Goal: Contribute content: Contribute content

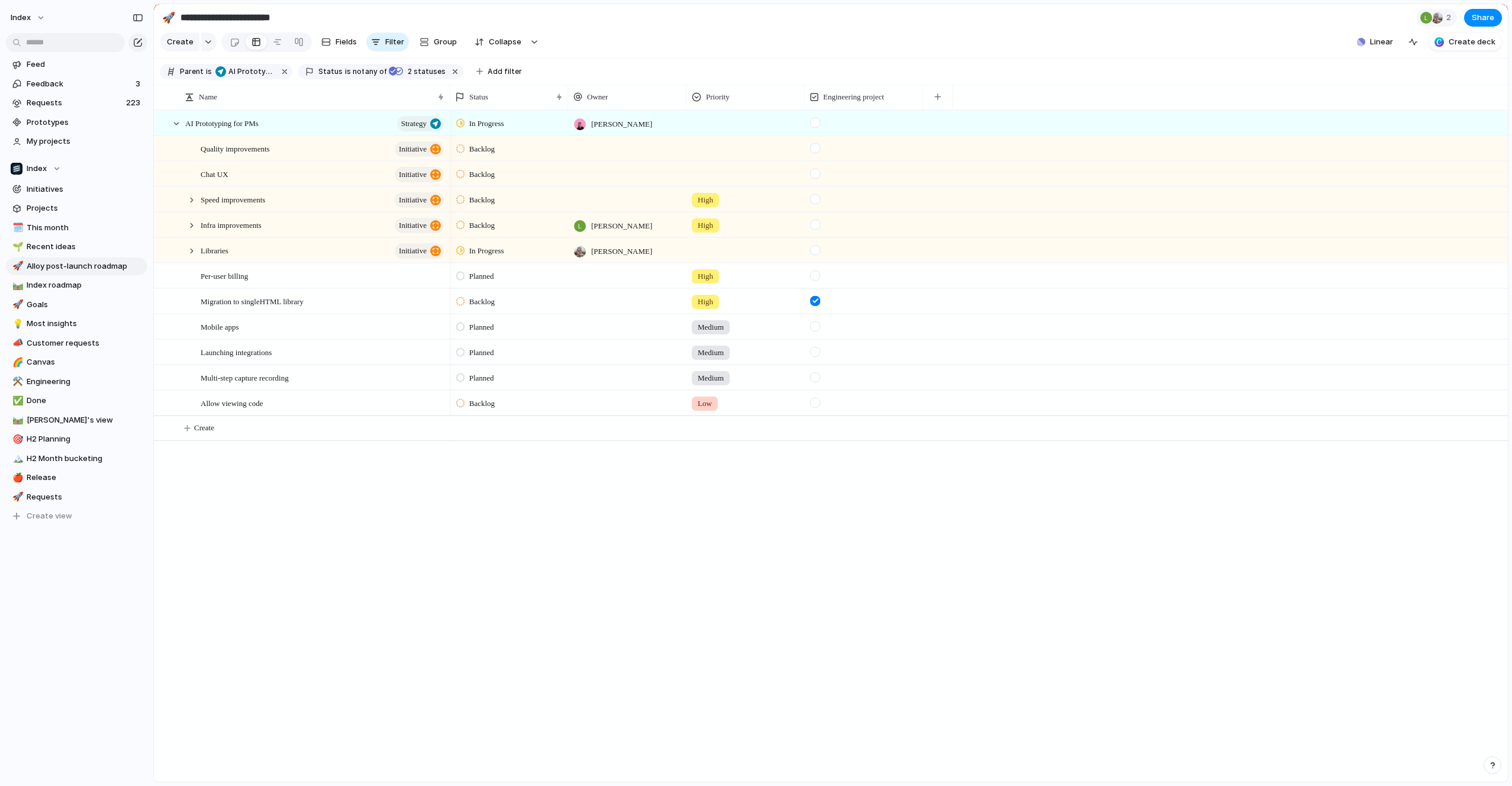
click at [608, 271] on div at bounding box center [627, 275] width 118 height 24
click at [610, 357] on span "[PERSON_NAME]" at bounding box center [637, 362] width 60 height 12
click at [623, 295] on div at bounding box center [627, 301] width 118 height 24
click at [600, 402] on div at bounding box center [596, 406] width 12 height 12
click at [453, 294] on div "Backlog" at bounding box center [509, 299] width 117 height 21
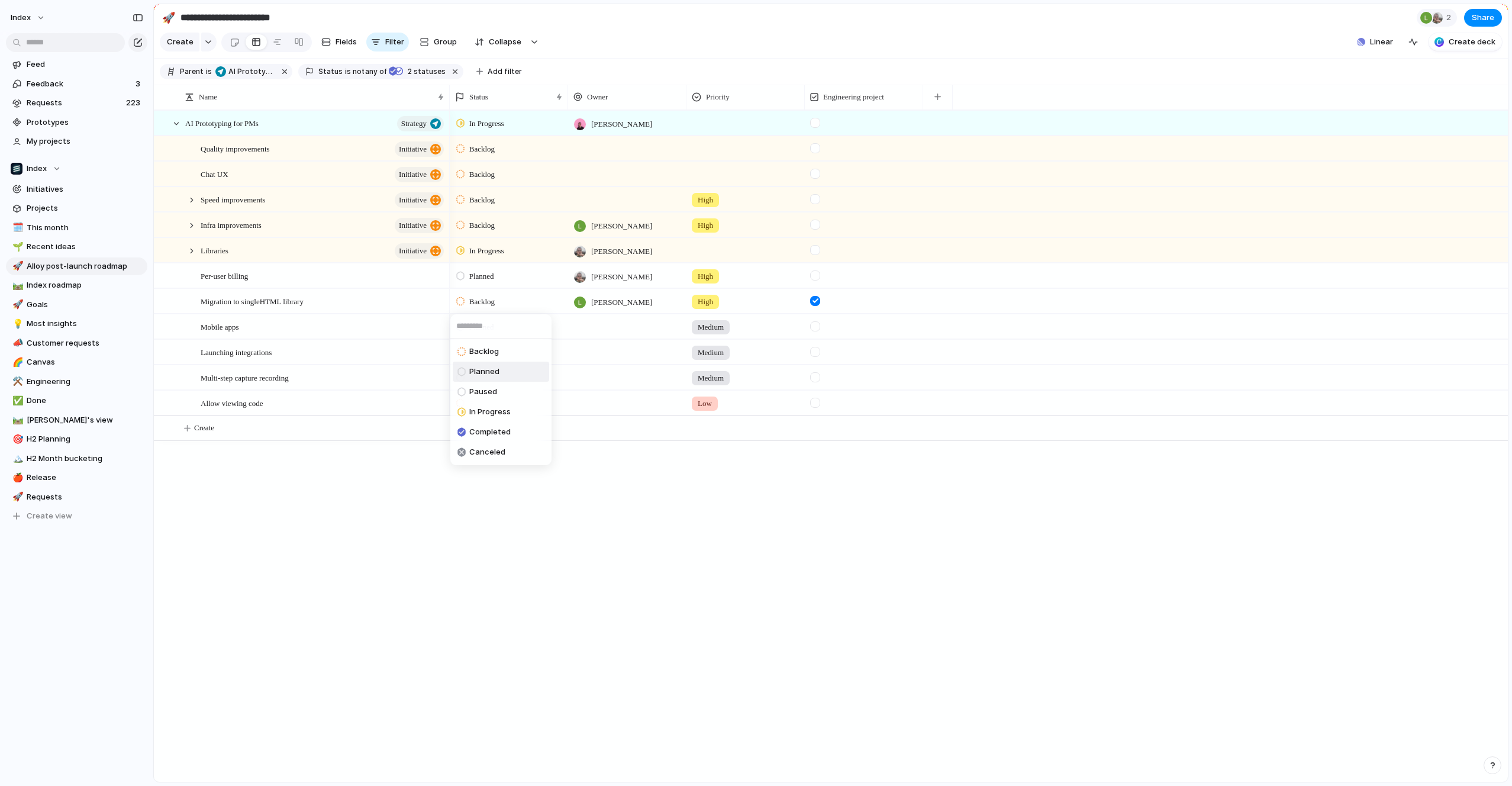
click at [480, 371] on span "Planned" at bounding box center [484, 372] width 30 height 12
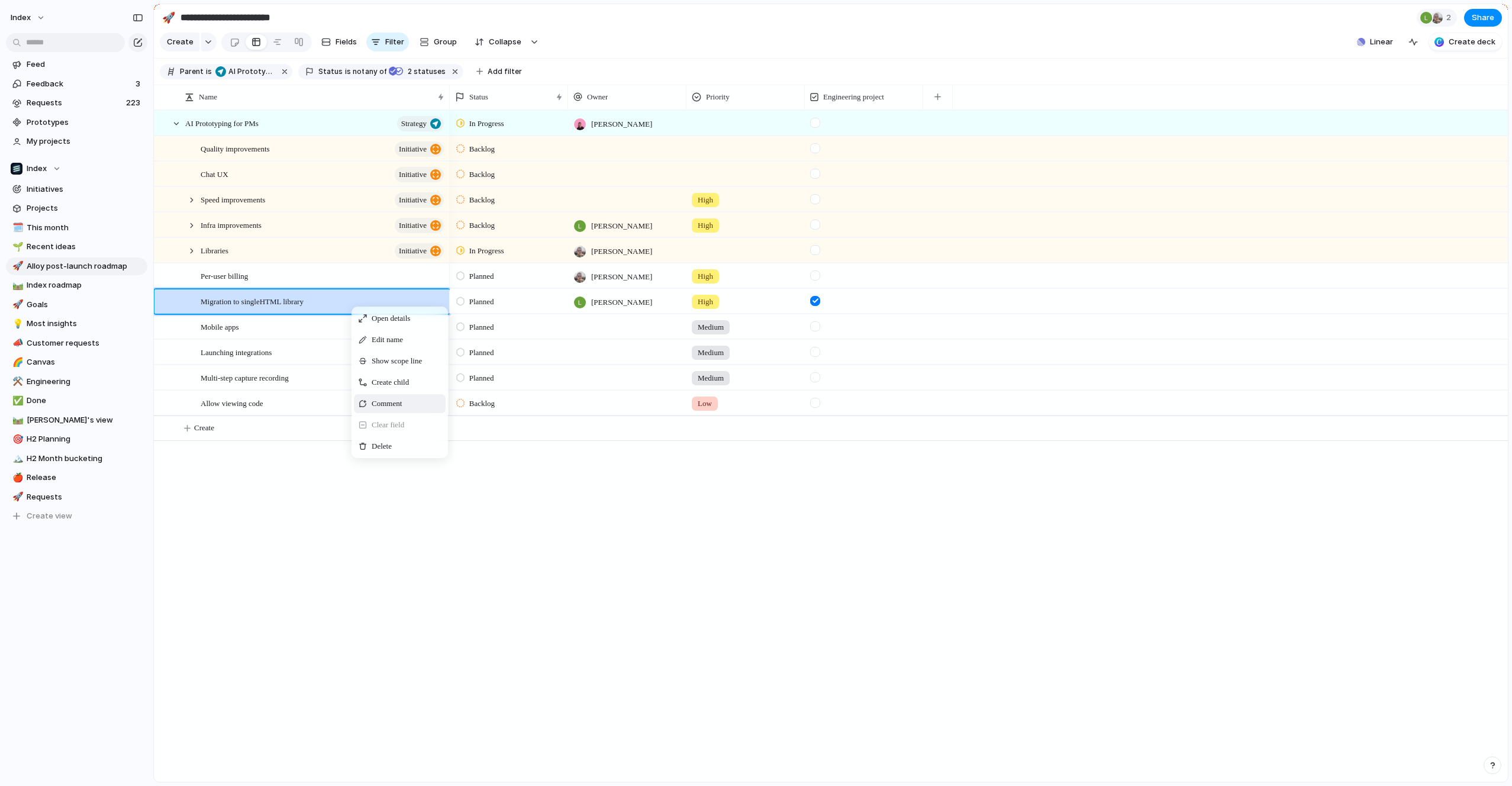
click at [383, 400] on span "Comment" at bounding box center [387, 403] width 30 height 12
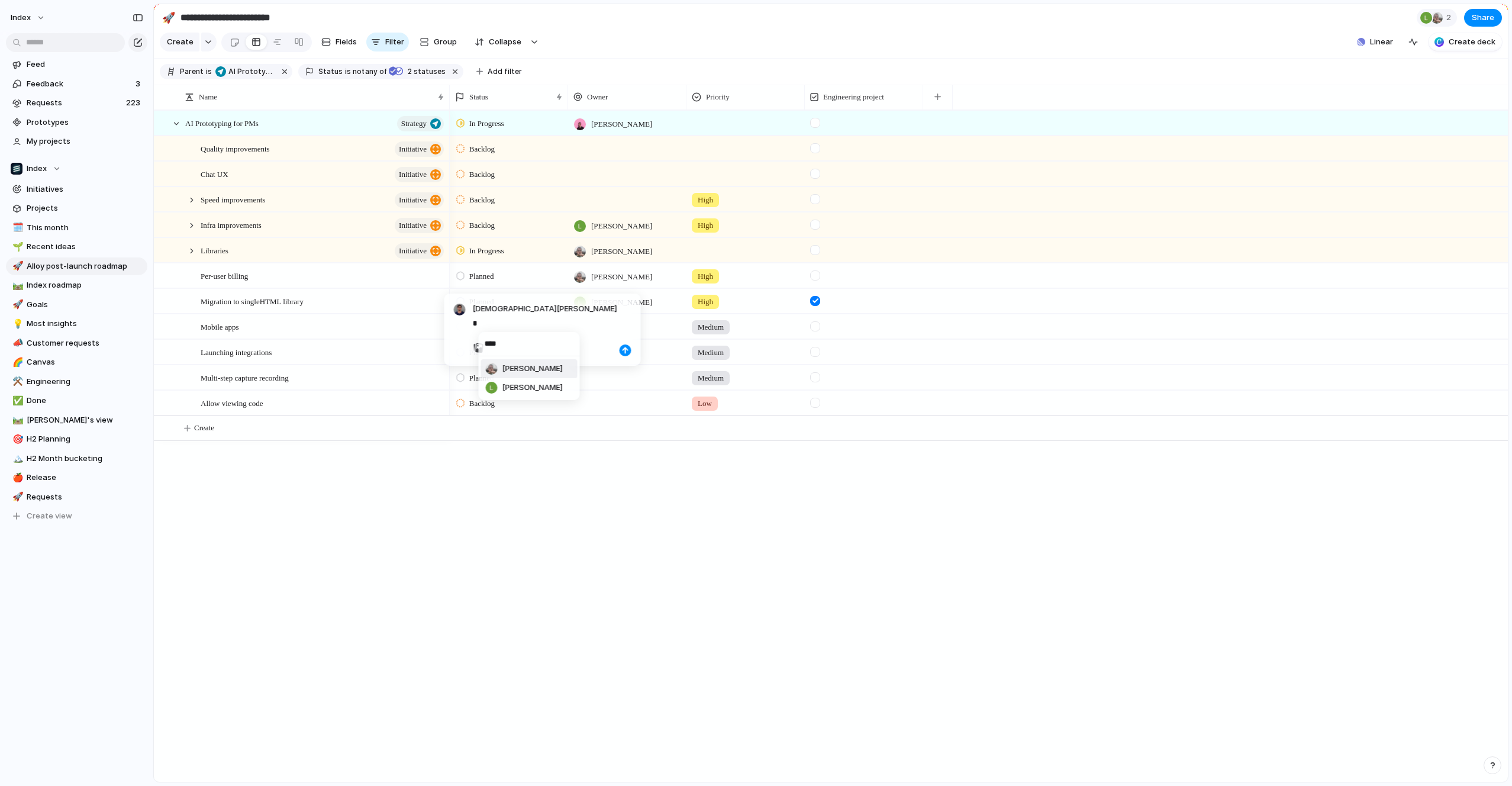
type input "*****"
click at [626, 392] on div "button" at bounding box center [626, 393] width 7 height 8
click at [492, 401] on span "Backlog" at bounding box center [482, 403] width 26 height 12
click at [492, 401] on div "Backlog Planned Paused In Progress Completed Canceled" at bounding box center [756, 393] width 1512 height 786
click at [191, 200] on div at bounding box center [192, 200] width 11 height 11
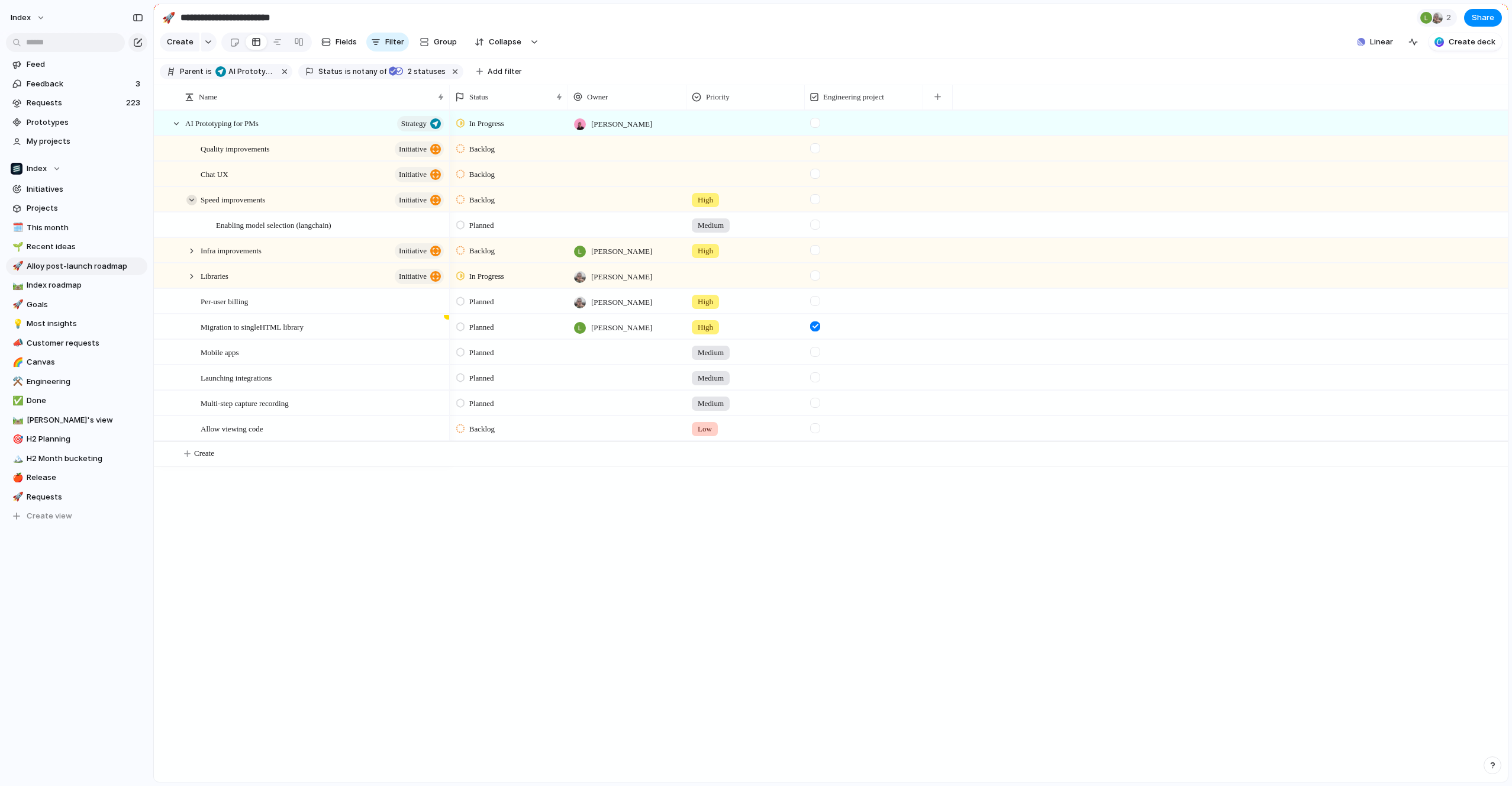
click at [192, 199] on div at bounding box center [192, 200] width 11 height 11
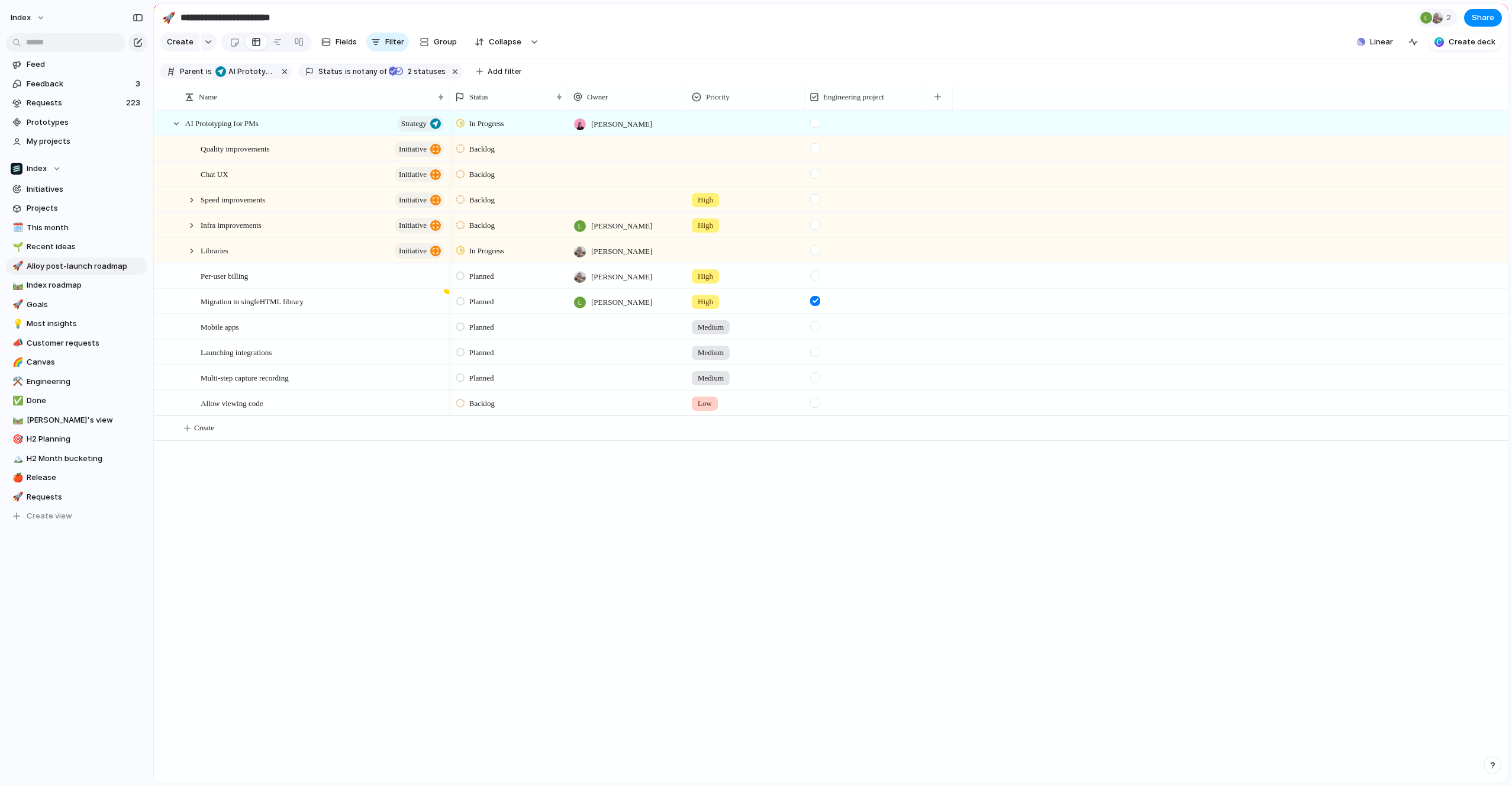
click at [495, 196] on span "Backlog" at bounding box center [482, 200] width 26 height 12
click at [489, 248] on span "Planned" at bounding box center [484, 250] width 30 height 12
click at [620, 191] on div at bounding box center [627, 190] width 117 height 5
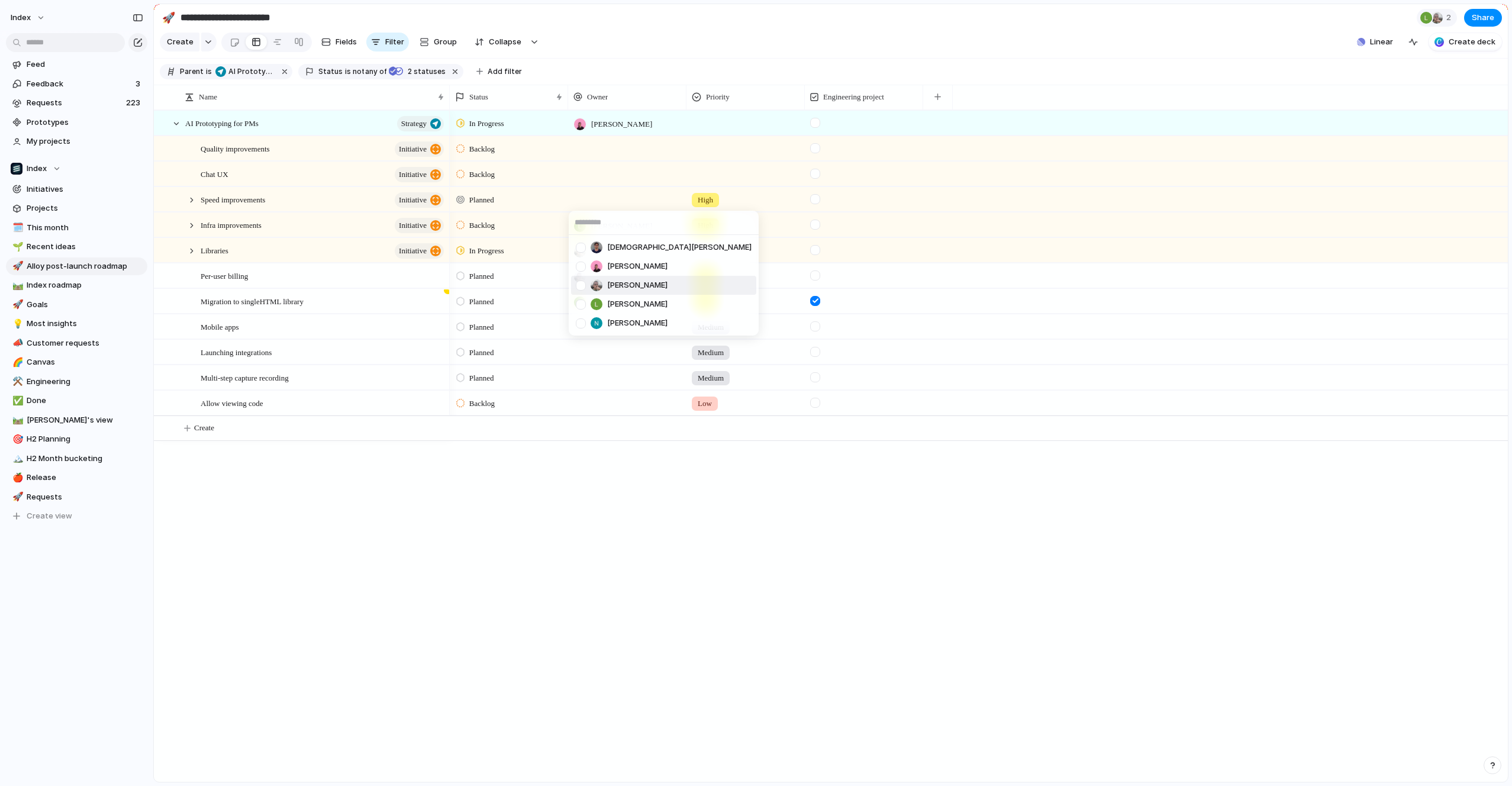
click at [613, 281] on span "[PERSON_NAME]" at bounding box center [637, 285] width 60 height 12
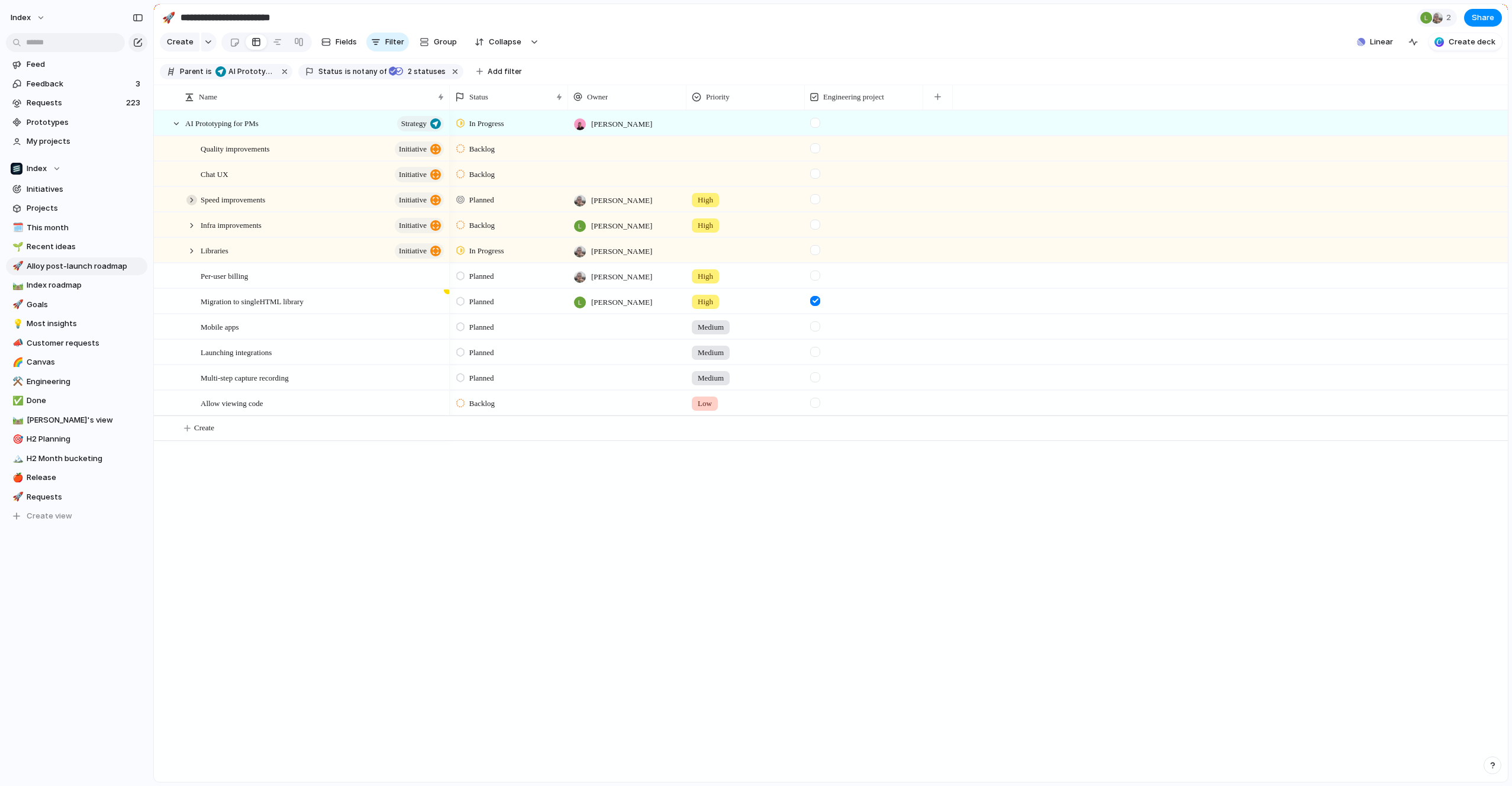
click at [190, 198] on div at bounding box center [192, 200] width 11 height 11
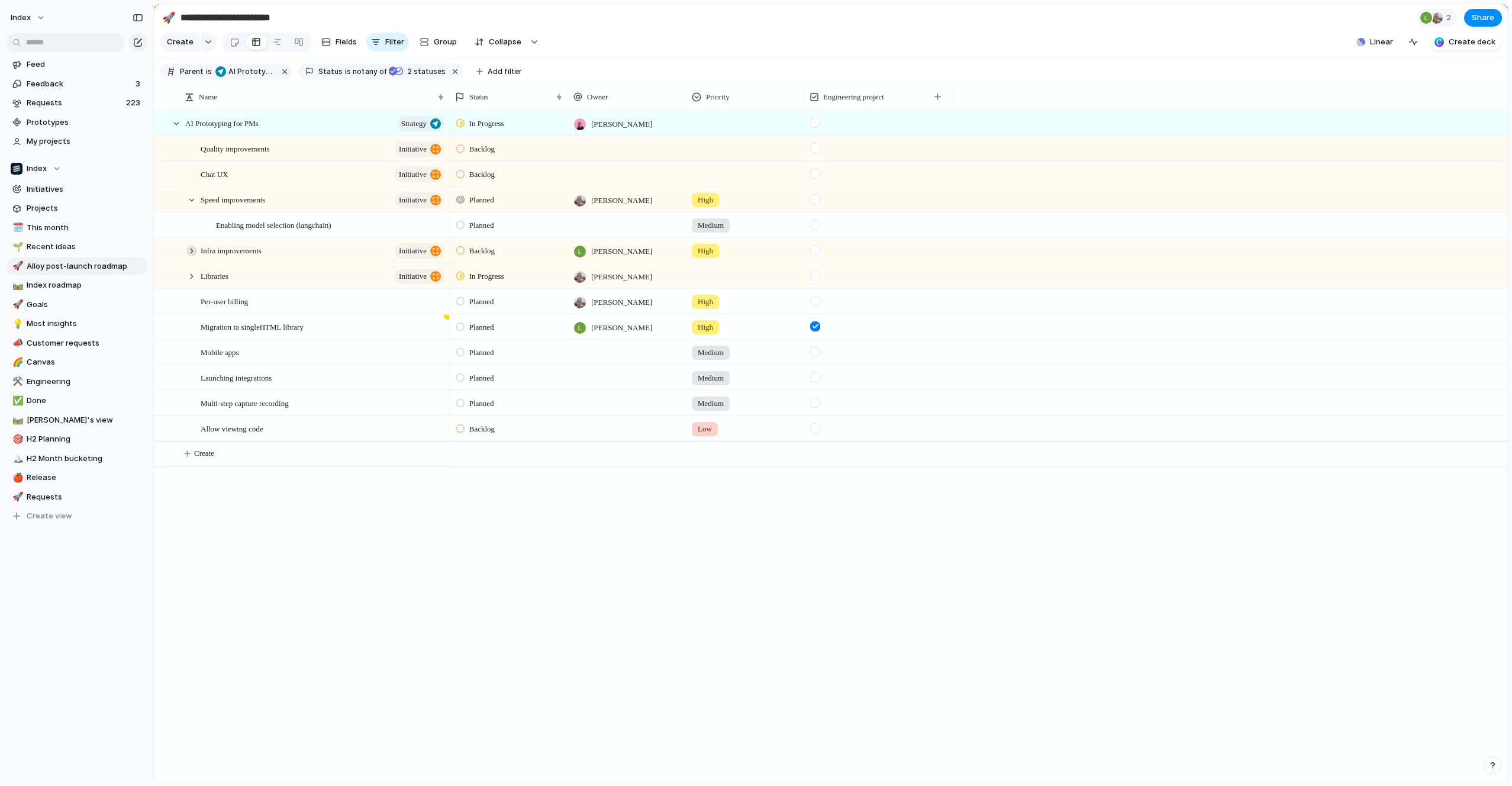
click at [193, 247] on div at bounding box center [192, 251] width 11 height 11
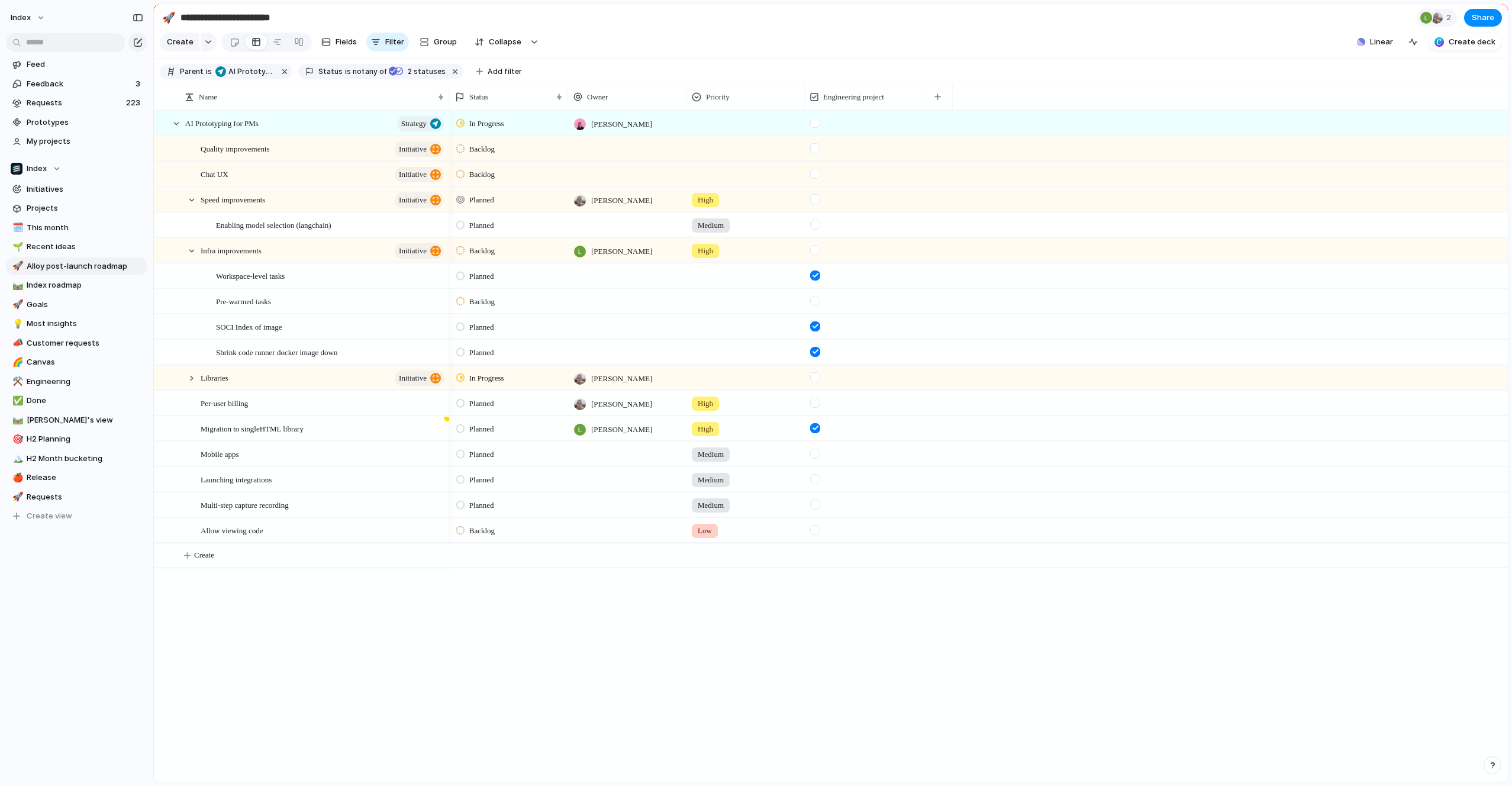
click at [602, 277] on div at bounding box center [627, 275] width 118 height 24
click at [608, 378] on span "[PERSON_NAME]" at bounding box center [637, 381] width 60 height 12
click at [608, 280] on span "[PERSON_NAME]" at bounding box center [621, 277] width 61 height 12
click at [601, 273] on div "[DEMOGRAPHIC_DATA][PERSON_NAME] [PERSON_NAME] [PERSON_NAME] [PERSON_NAME] [PERS…" at bounding box center [756, 393] width 1512 height 786
click at [636, 368] on span "Clear field" at bounding box center [640, 371] width 32 height 12
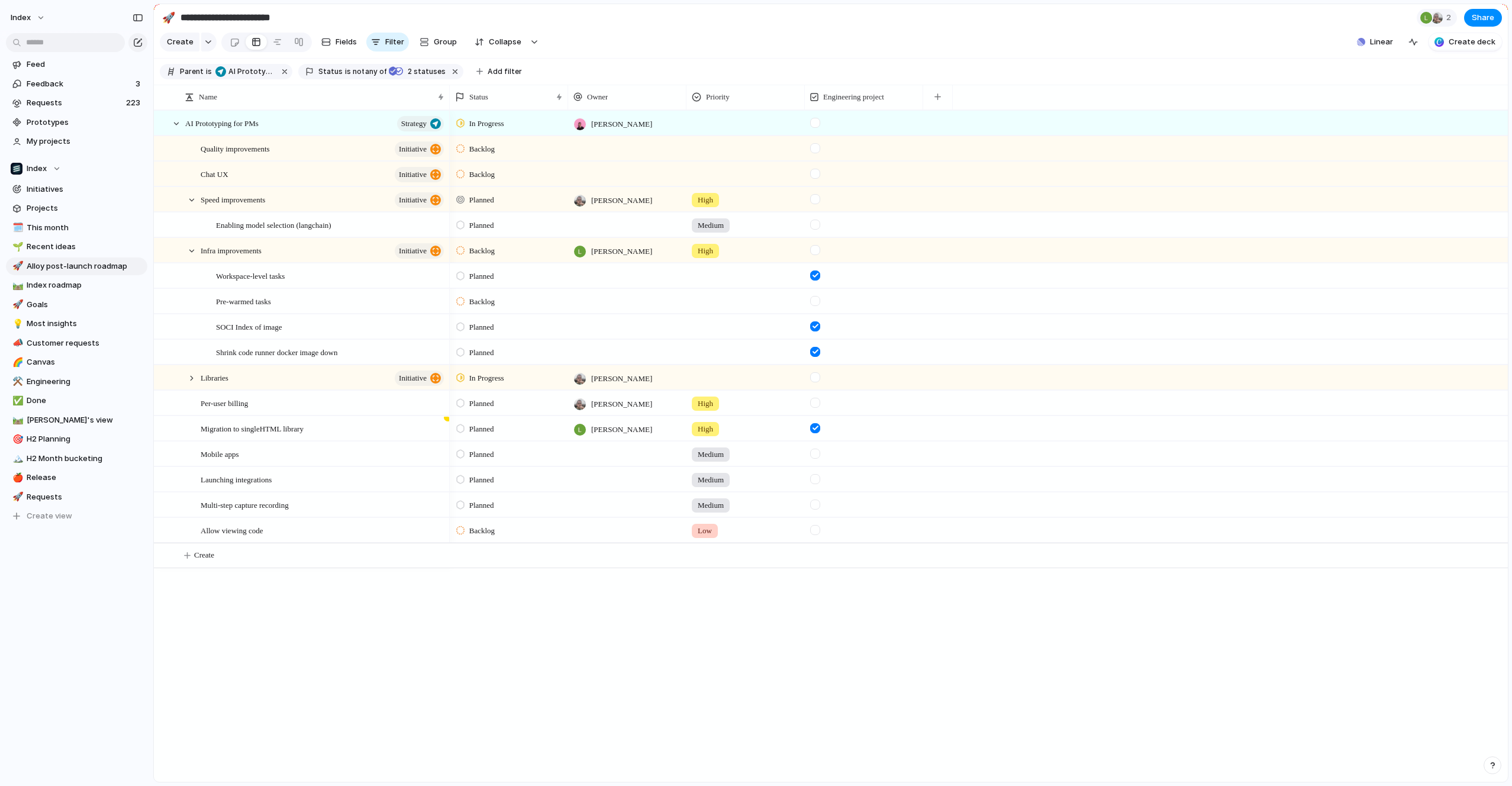
click at [597, 304] on div at bounding box center [627, 301] width 118 height 24
click at [606, 406] on div "[PERSON_NAME]" at bounding box center [621, 406] width 92 height 12
click at [495, 298] on span "Backlog" at bounding box center [482, 302] width 26 height 12
click at [486, 371] on span "Planned" at bounding box center [484, 372] width 30 height 12
click at [710, 306] on div at bounding box center [746, 298] width 117 height 19
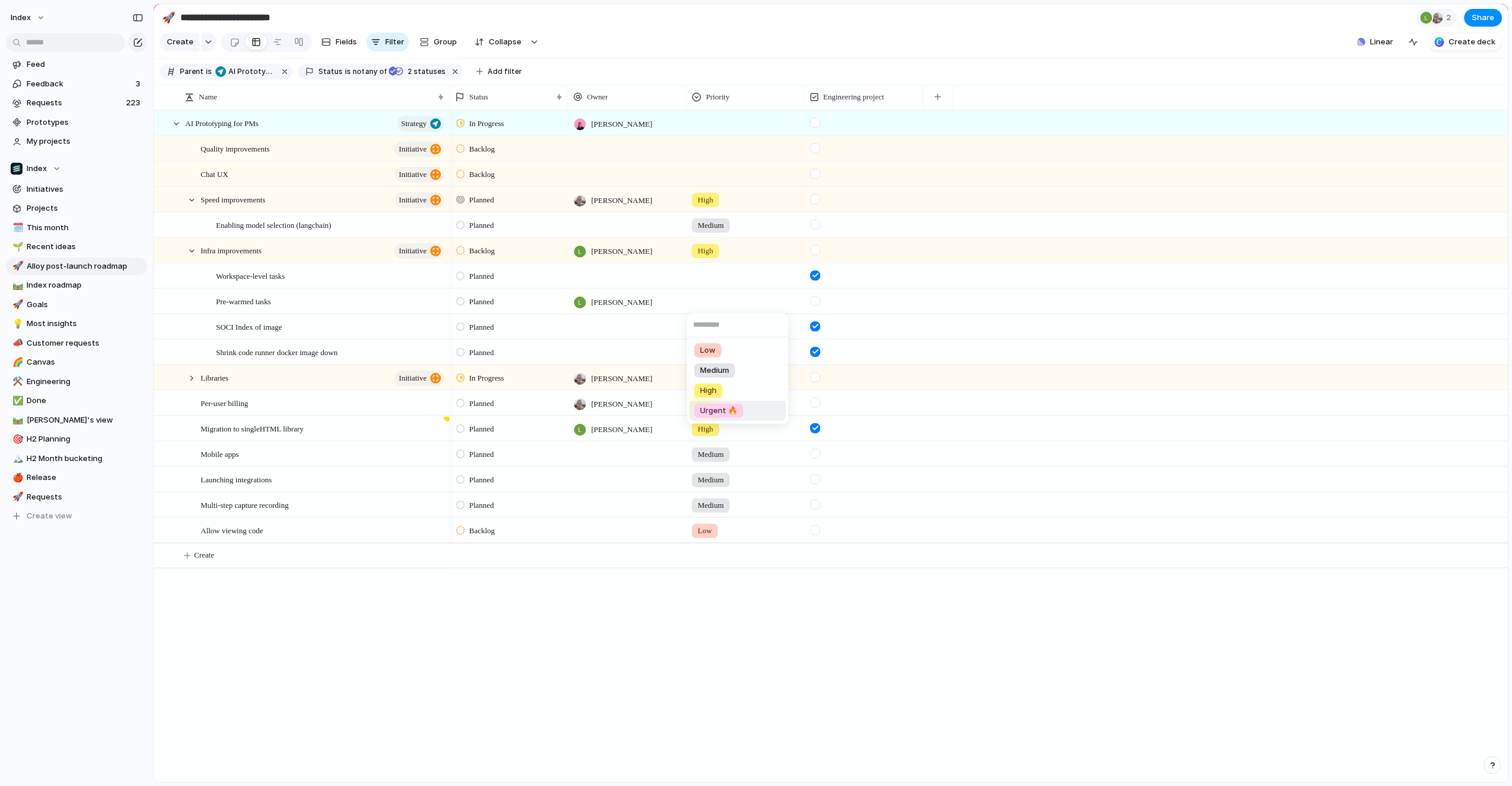
click at [711, 408] on span "Urgent 🔥" at bounding box center [718, 411] width 37 height 12
click at [814, 301] on div at bounding box center [815, 301] width 10 height 10
click at [812, 255] on div at bounding box center [864, 250] width 118 height 24
click at [812, 245] on div at bounding box center [815, 250] width 10 height 10
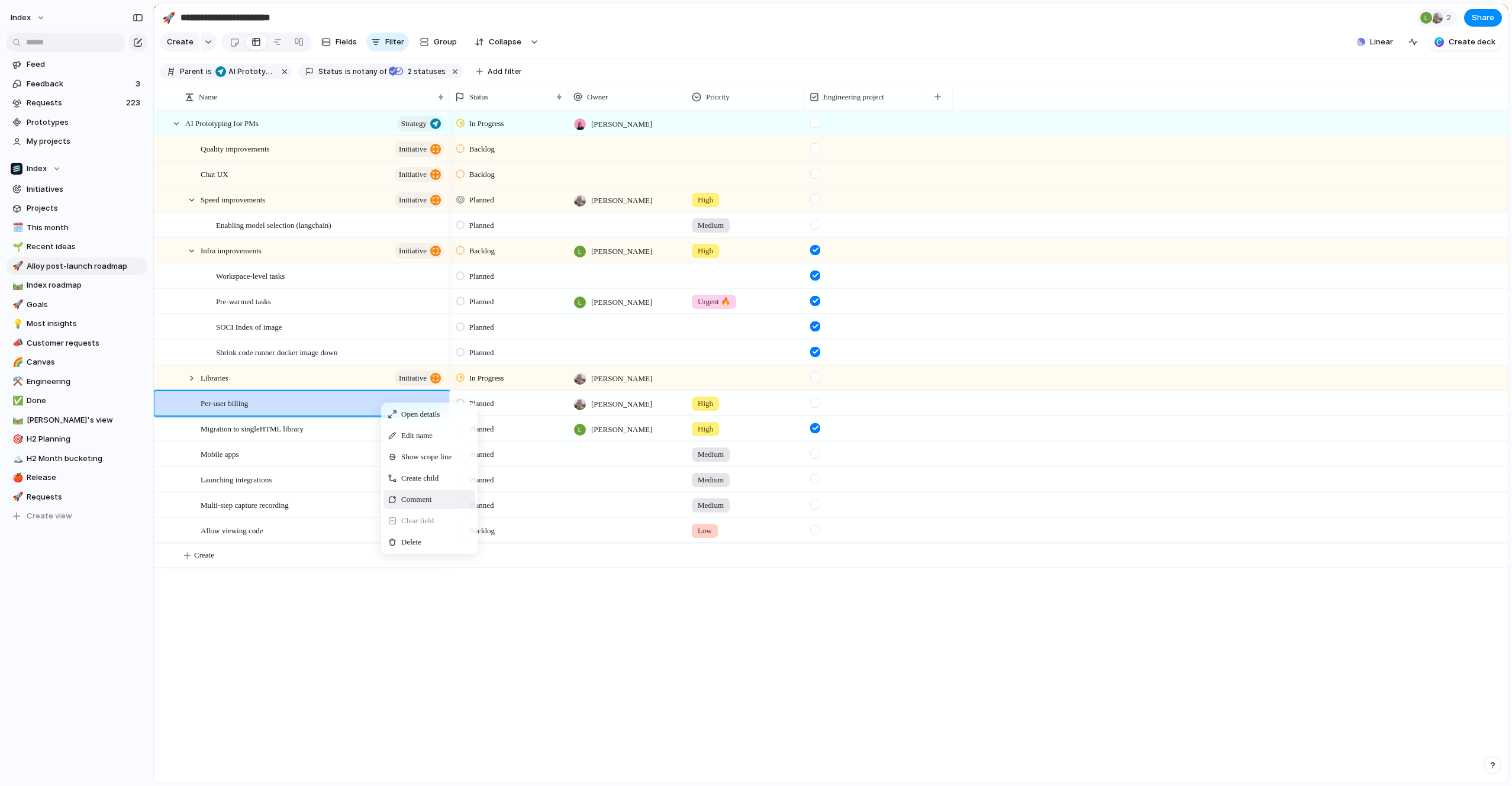
click at [405, 498] on span "Comment" at bounding box center [417, 499] width 30 height 12
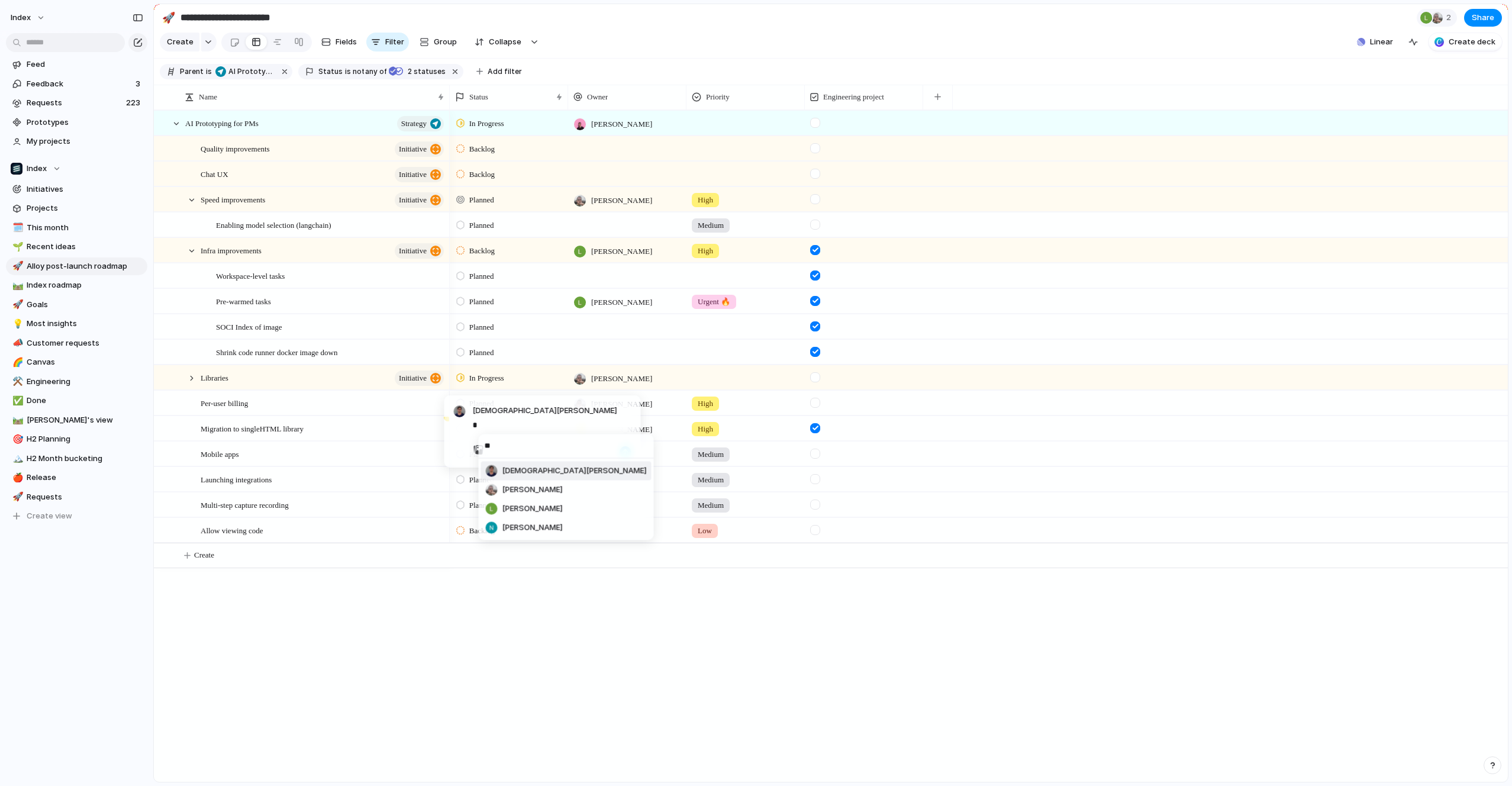
type input "***"
click at [623, 510] on div "button" at bounding box center [626, 509] width 7 height 8
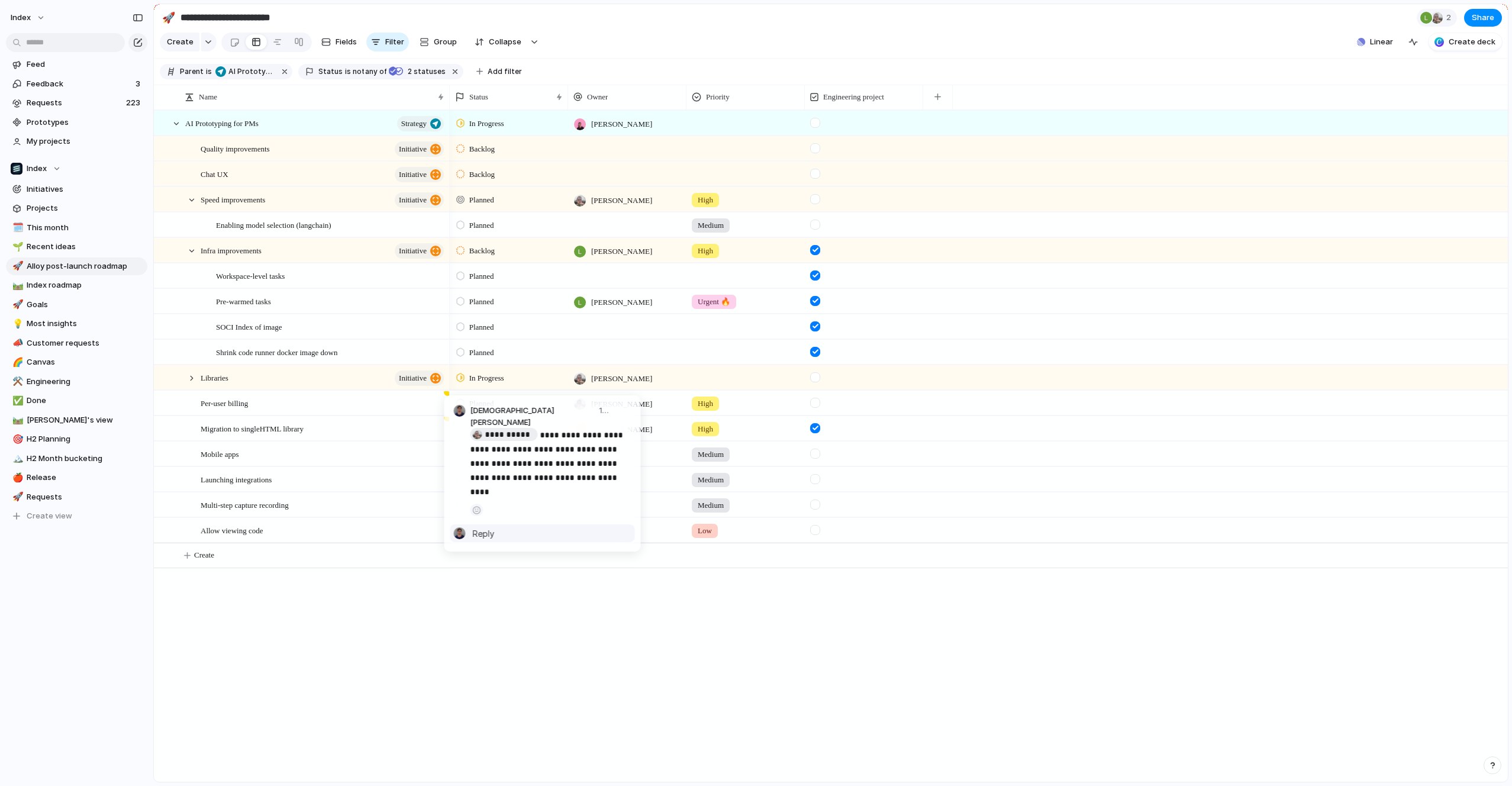
click at [501, 527] on div "[DEMOGRAPHIC_DATA][PERSON_NAME] Reply" at bounding box center [552, 533] width 158 height 13
type input "*****"
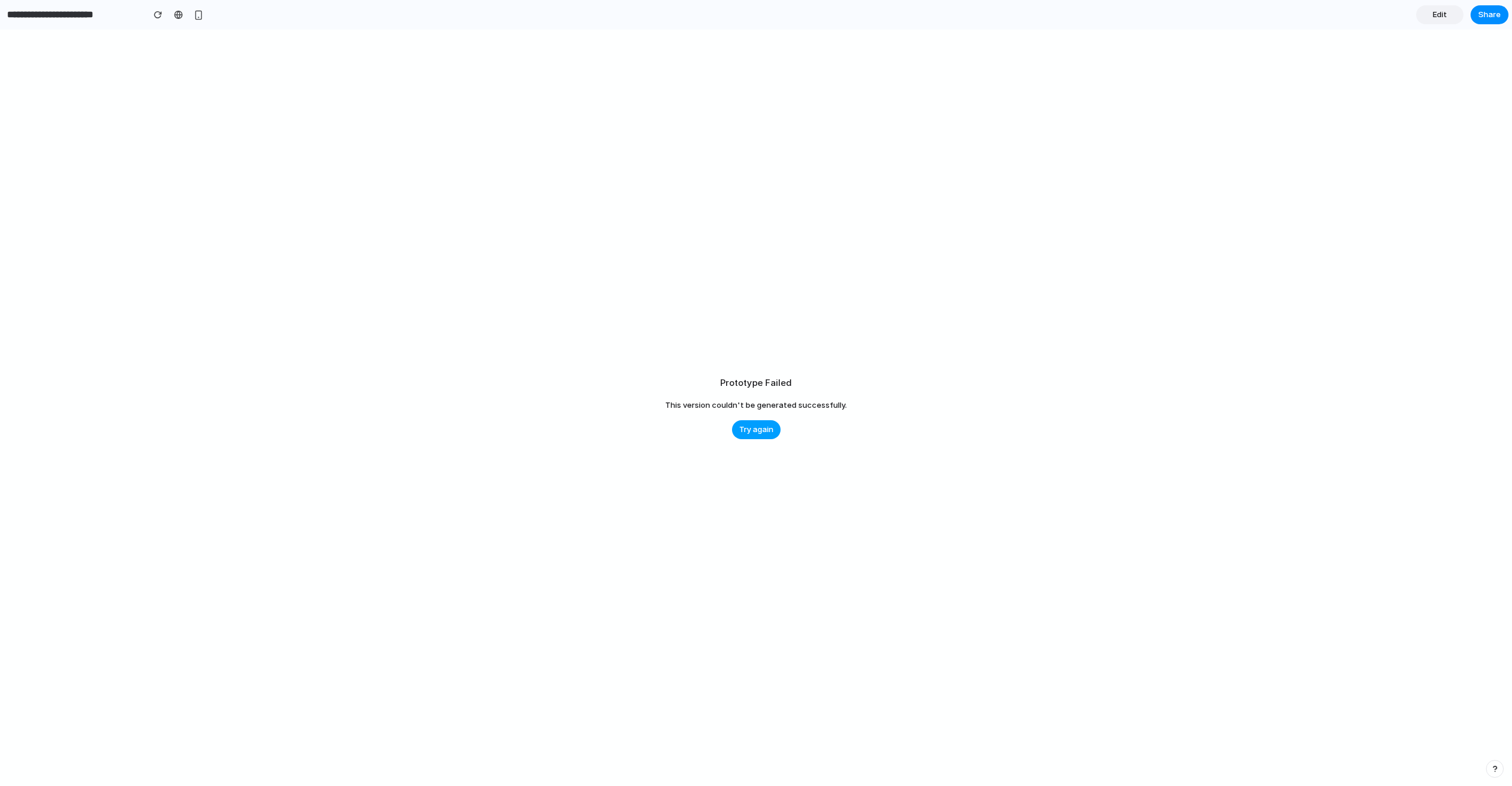
click at [764, 438] on button "Try again" at bounding box center [756, 429] width 48 height 19
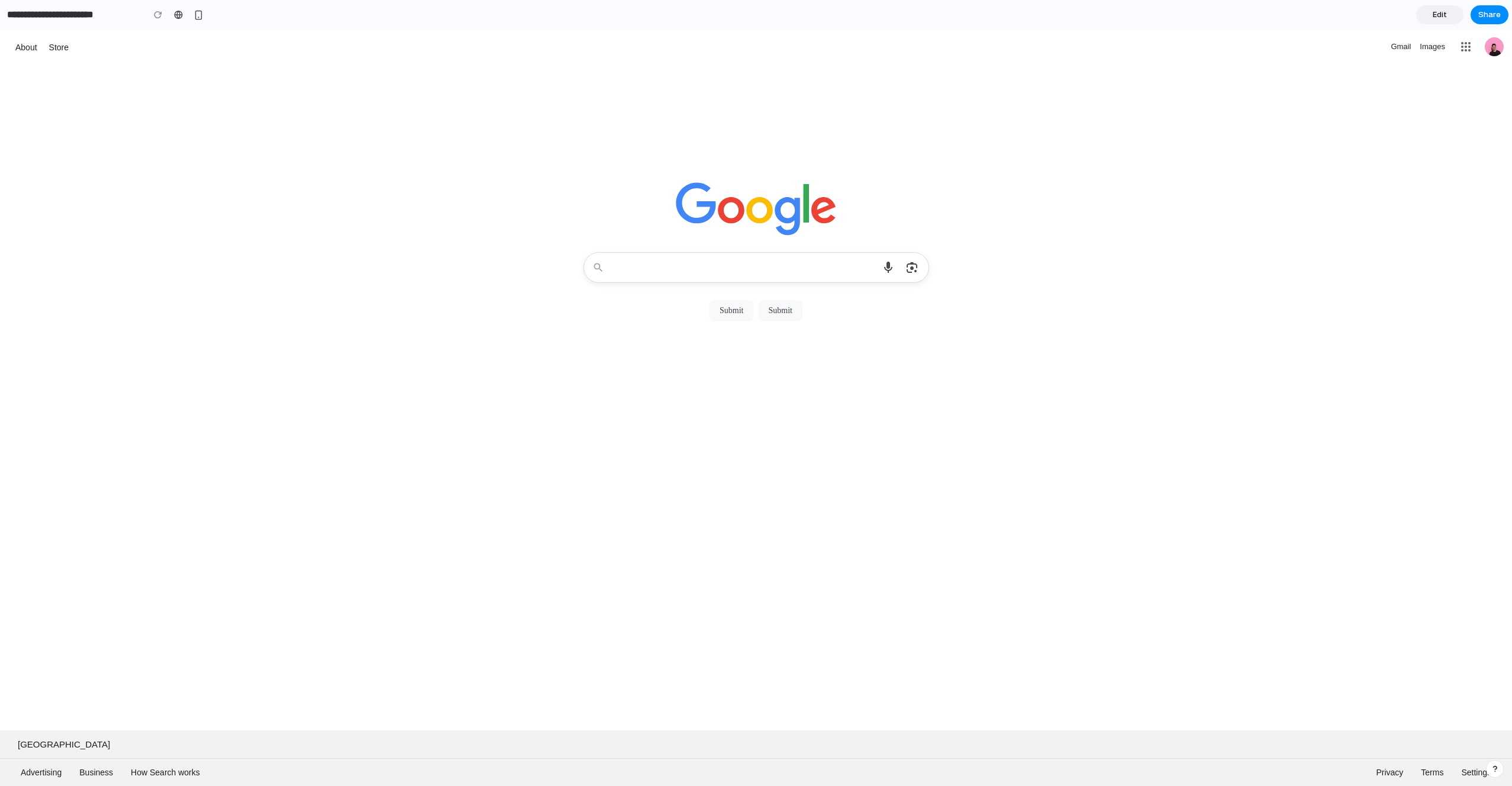
click at [1408, 84] on div at bounding box center [756, 151] width 1512 height 172
click at [1425, 13] on link "Edit" at bounding box center [1440, 14] width 47 height 19
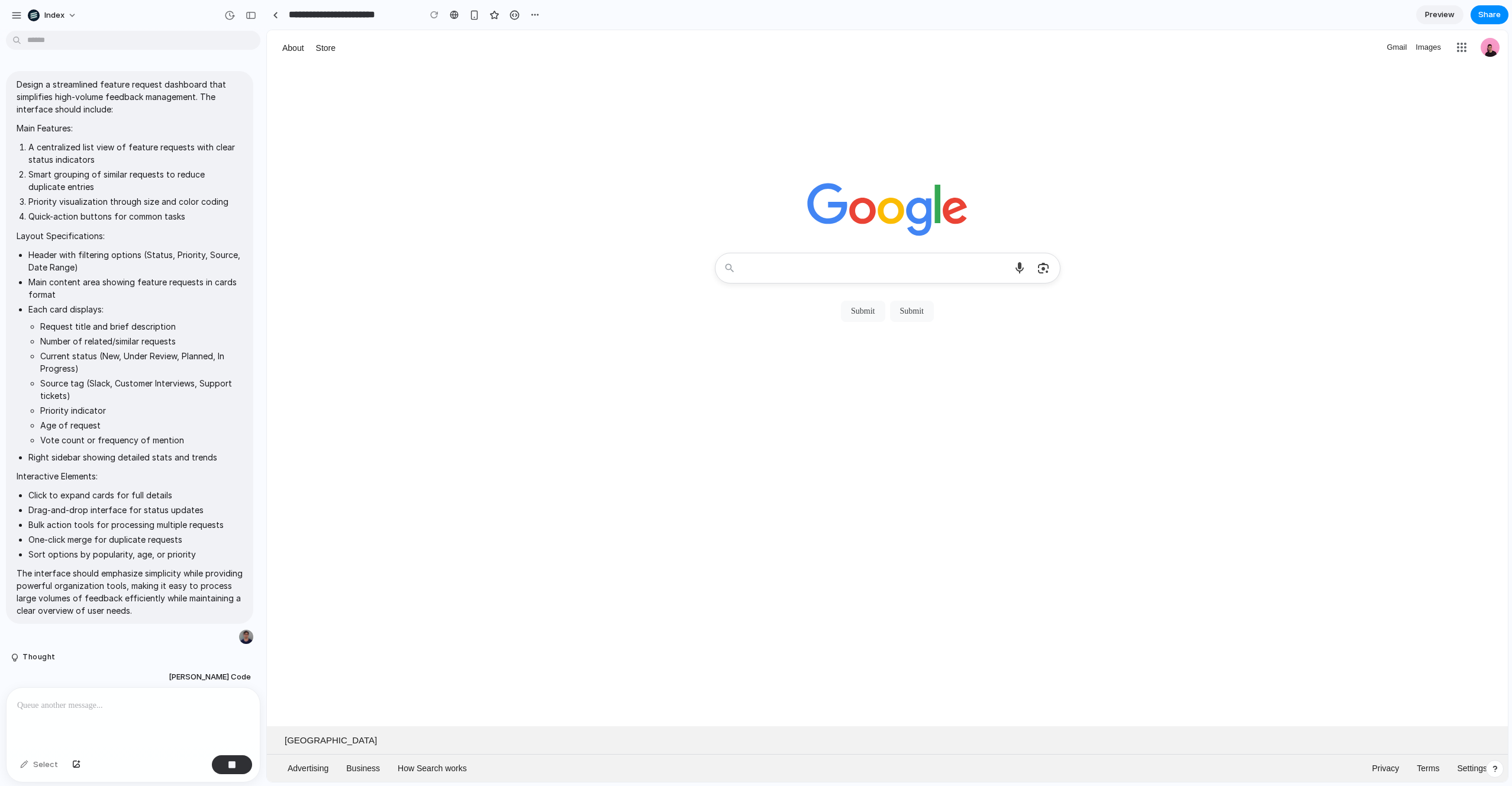
scroll to position [62, 0]
